Goal: Navigation & Orientation: Find specific page/section

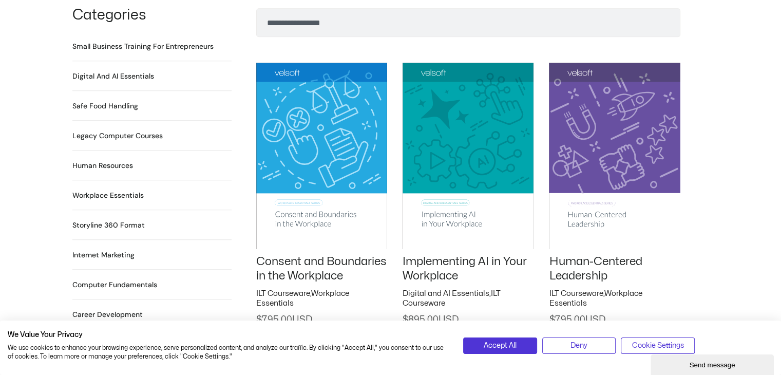
scroll to position [766, 0]
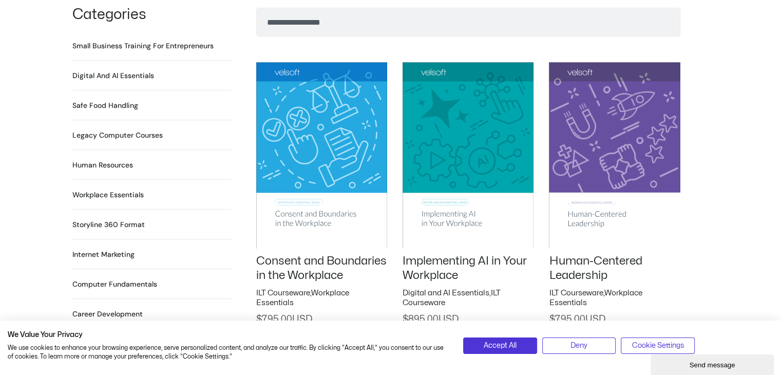
click at [138, 41] on h2 "Small Business Training for Entrepreneurs 22 Products" at bounding box center [142, 46] width 141 height 11
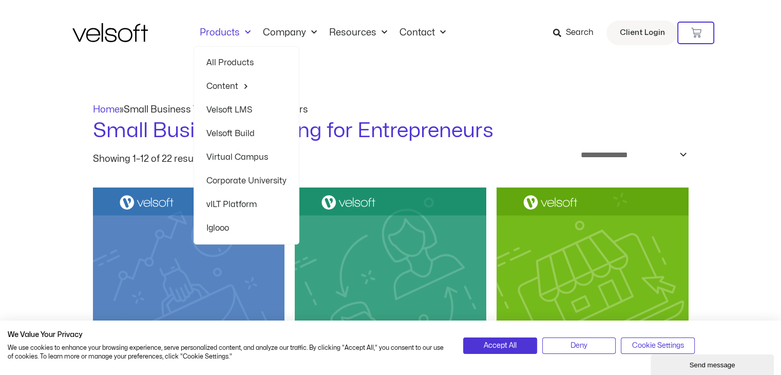
click at [248, 181] on link "Corporate University" at bounding box center [246, 181] width 80 height 24
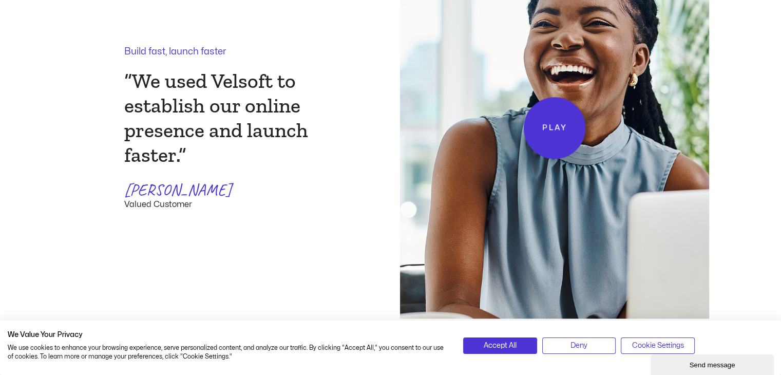
scroll to position [1269, 0]
click at [552, 121] on span "Play" at bounding box center [554, 127] width 26 height 13
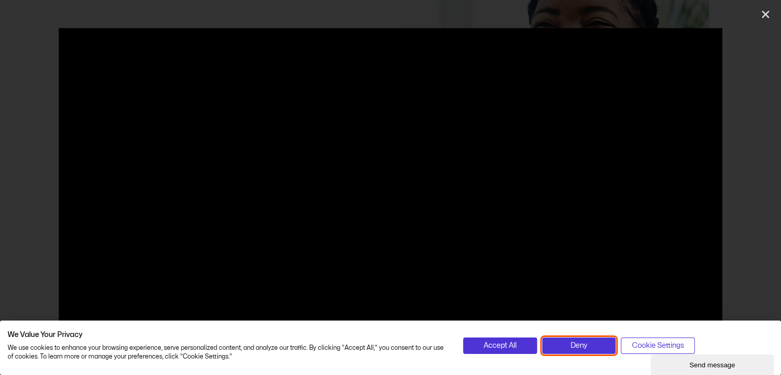
click at [582, 343] on span "Deny" at bounding box center [578, 345] width 17 height 11
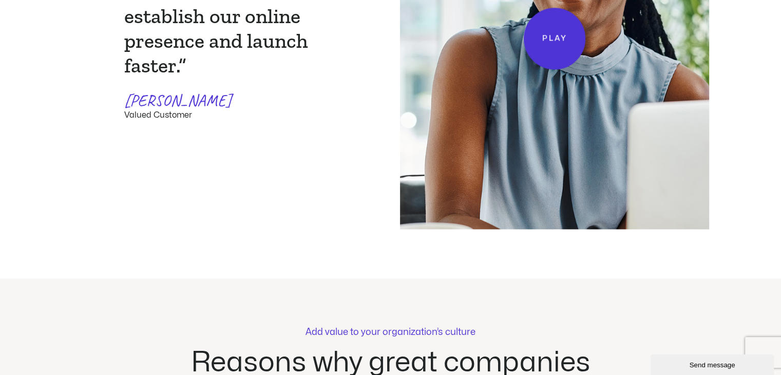
scroll to position [1367, 0]
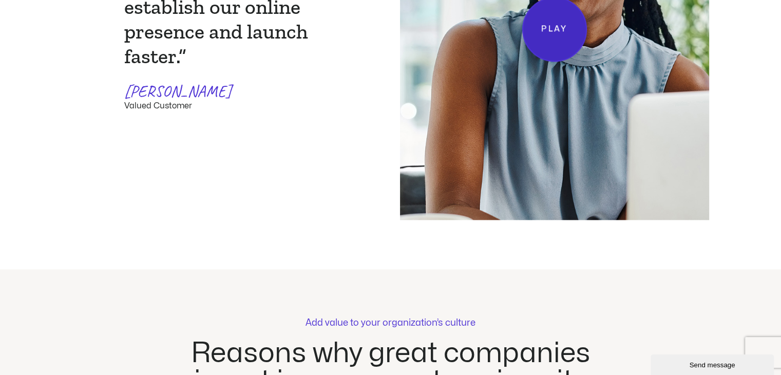
click at [543, 43] on link "Play" at bounding box center [554, 29] width 65 height 65
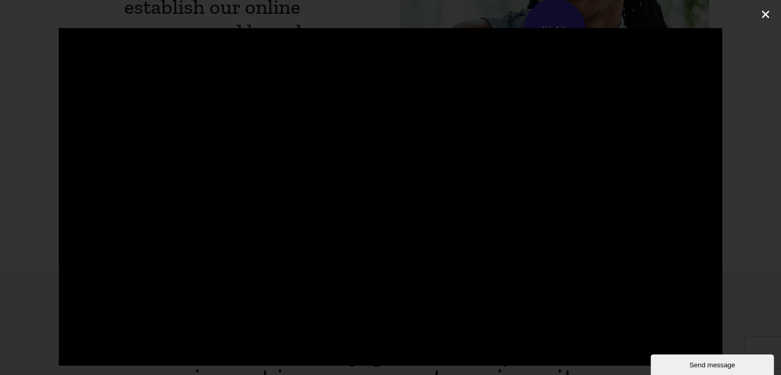
click at [764, 13] on icon "Close (Esc)" at bounding box center [765, 14] width 10 height 10
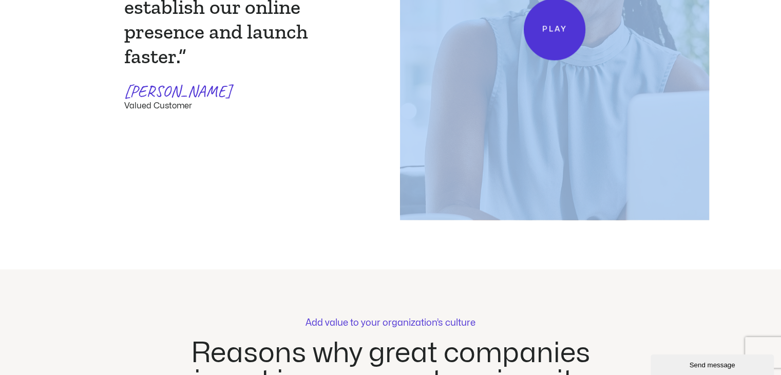
click at [764, 13] on div "Build fast, launch faster “We used Velsoft to establish our online presence and…" at bounding box center [390, 30] width 781 height 480
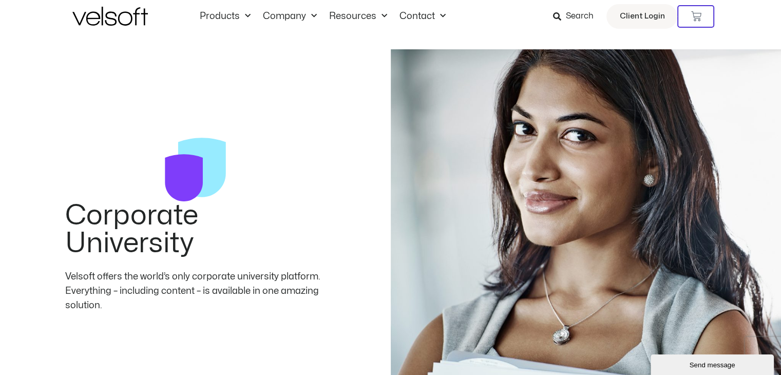
scroll to position [0, 0]
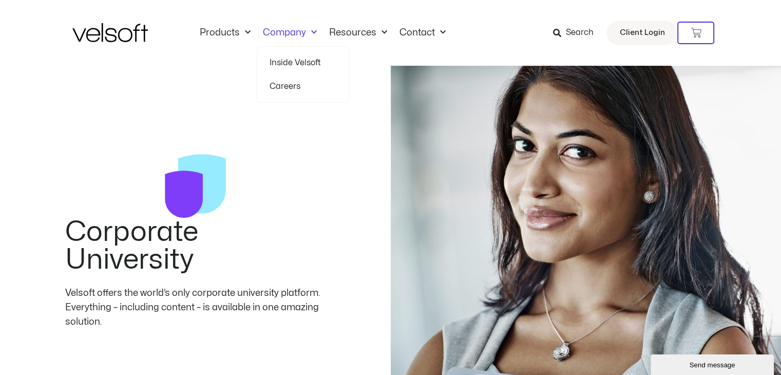
click at [289, 88] on link "Careers" at bounding box center [302, 86] width 67 height 24
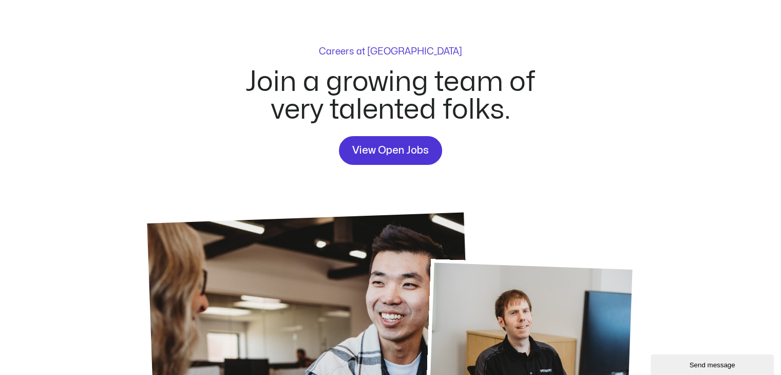
scroll to position [67, 0]
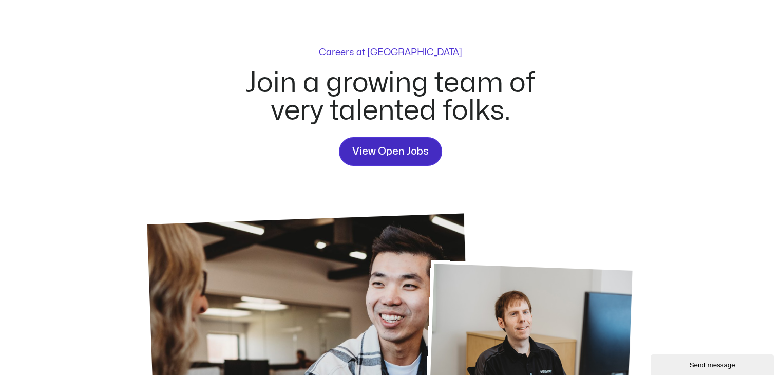
click at [394, 152] on span "View Open Jobs" at bounding box center [390, 151] width 76 height 16
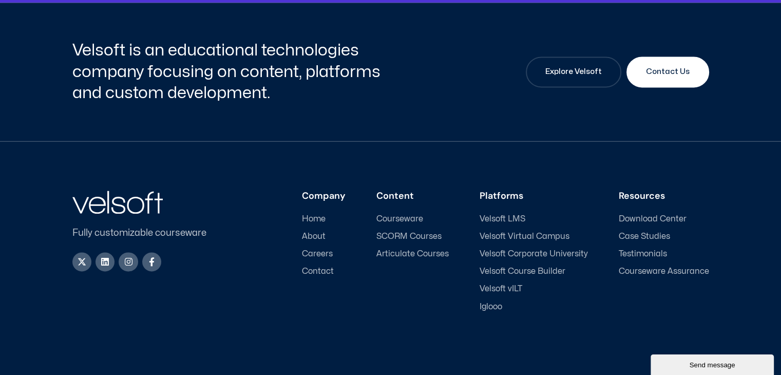
scroll to position [1436, 0]
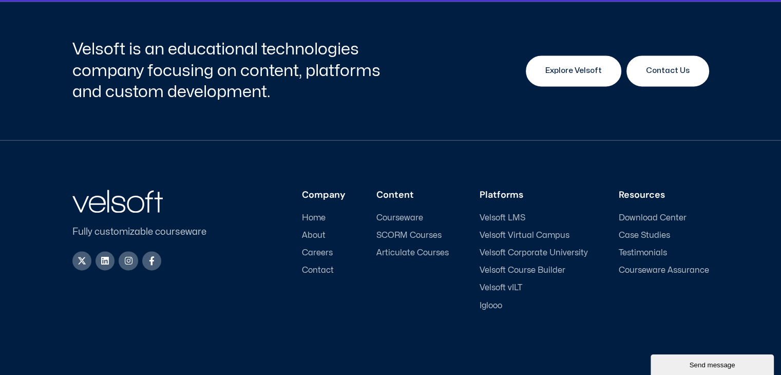
click at [593, 73] on span "Explore Velsoft" at bounding box center [573, 71] width 56 height 12
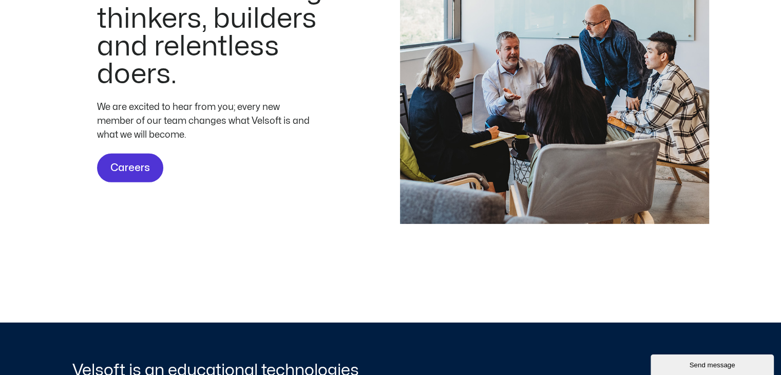
scroll to position [3126, 0]
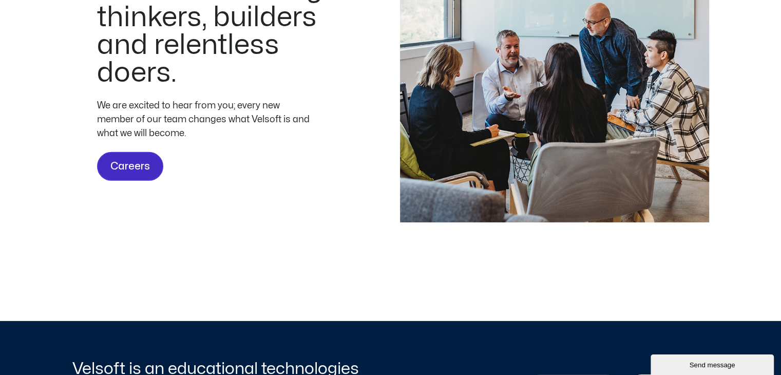
click at [141, 175] on span "Careers" at bounding box center [130, 166] width 40 height 16
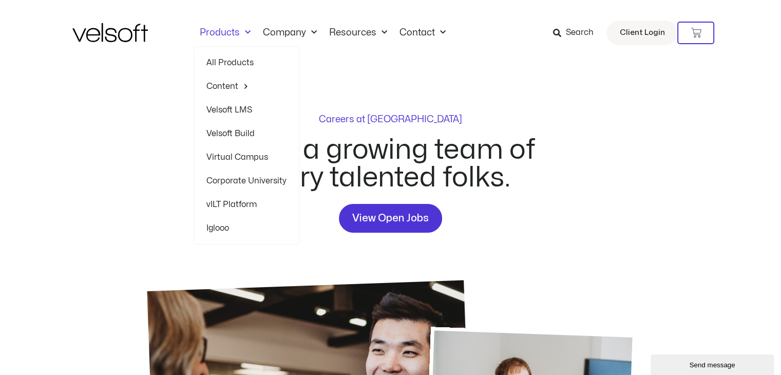
click at [234, 60] on link "All Products" at bounding box center [246, 63] width 80 height 24
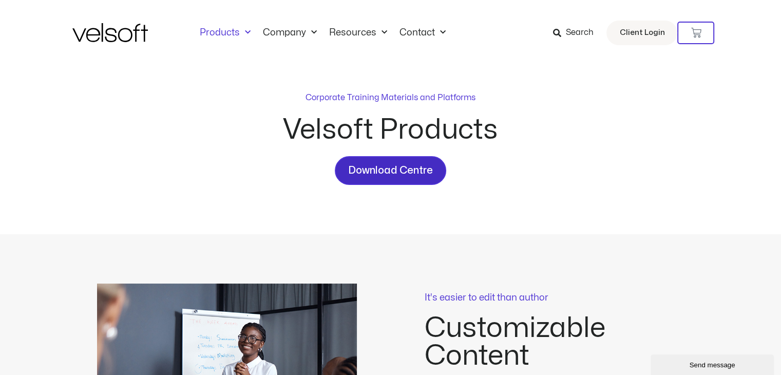
click at [400, 180] on link "Download Centre" at bounding box center [390, 170] width 111 height 29
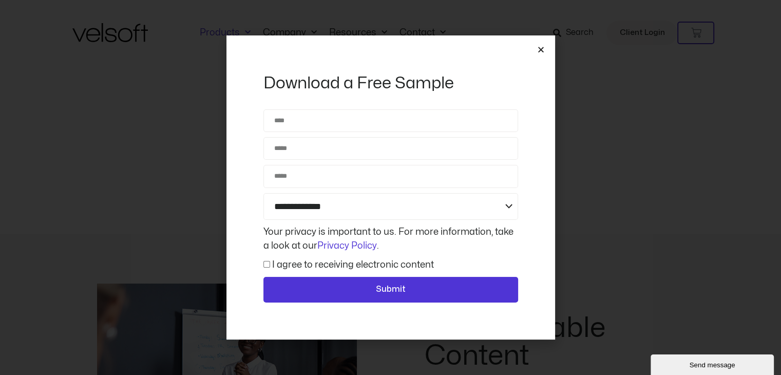
click at [538, 50] on icon "Close" at bounding box center [541, 50] width 8 height 8
